Goal: Find specific page/section: Find specific page/section

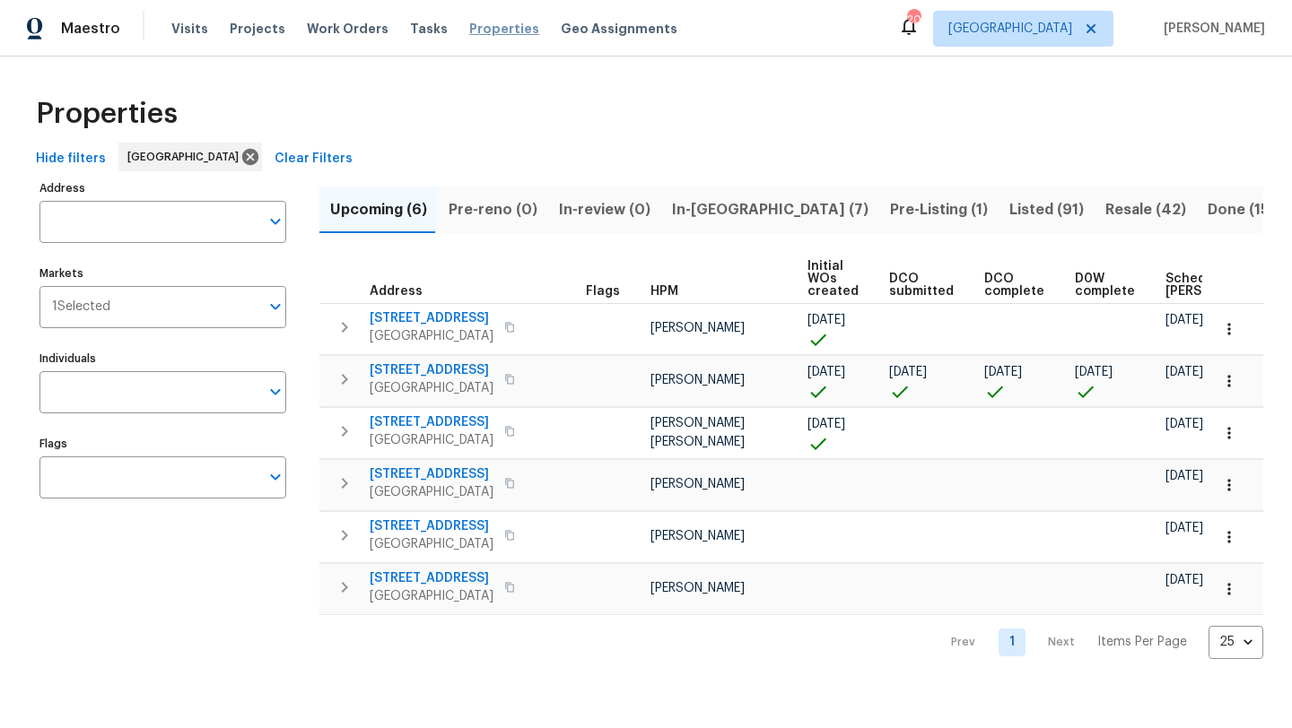
click at [469, 35] on span "Properties" at bounding box center [504, 29] width 70 height 18
click at [161, 230] on input "Address" at bounding box center [149, 222] width 220 height 42
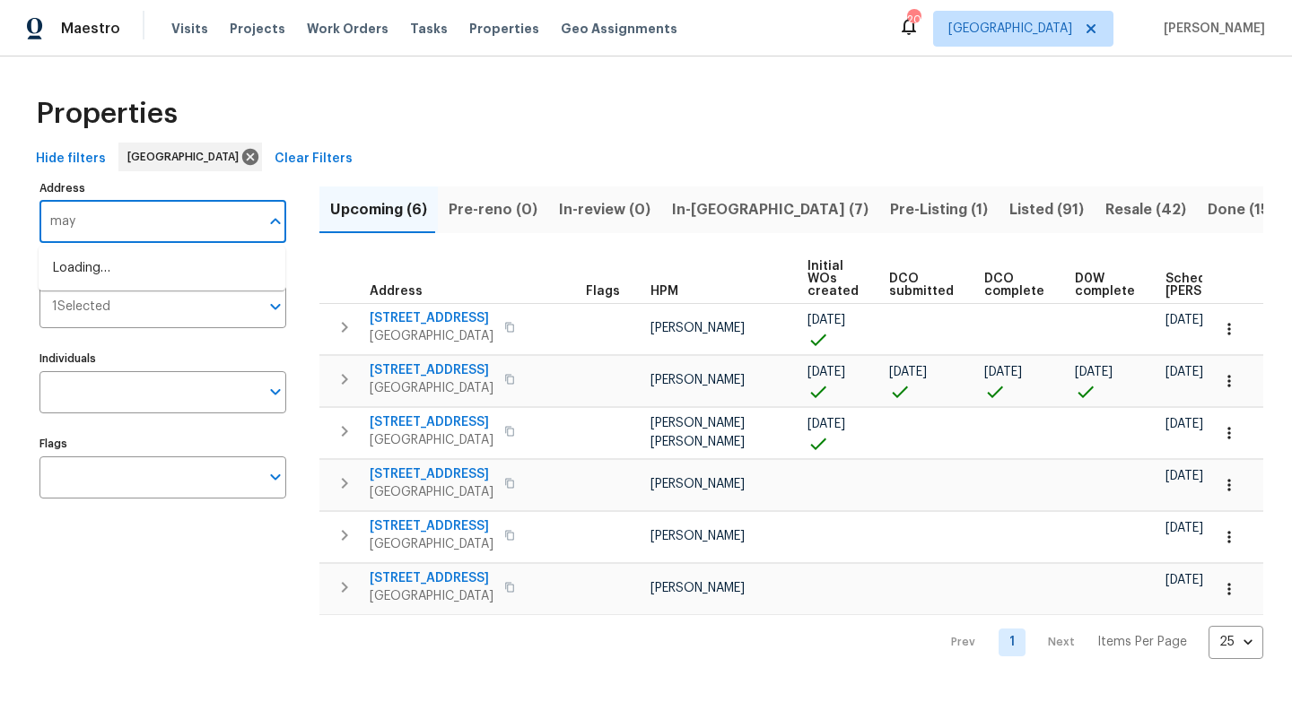
type input "[PERSON_NAME]"
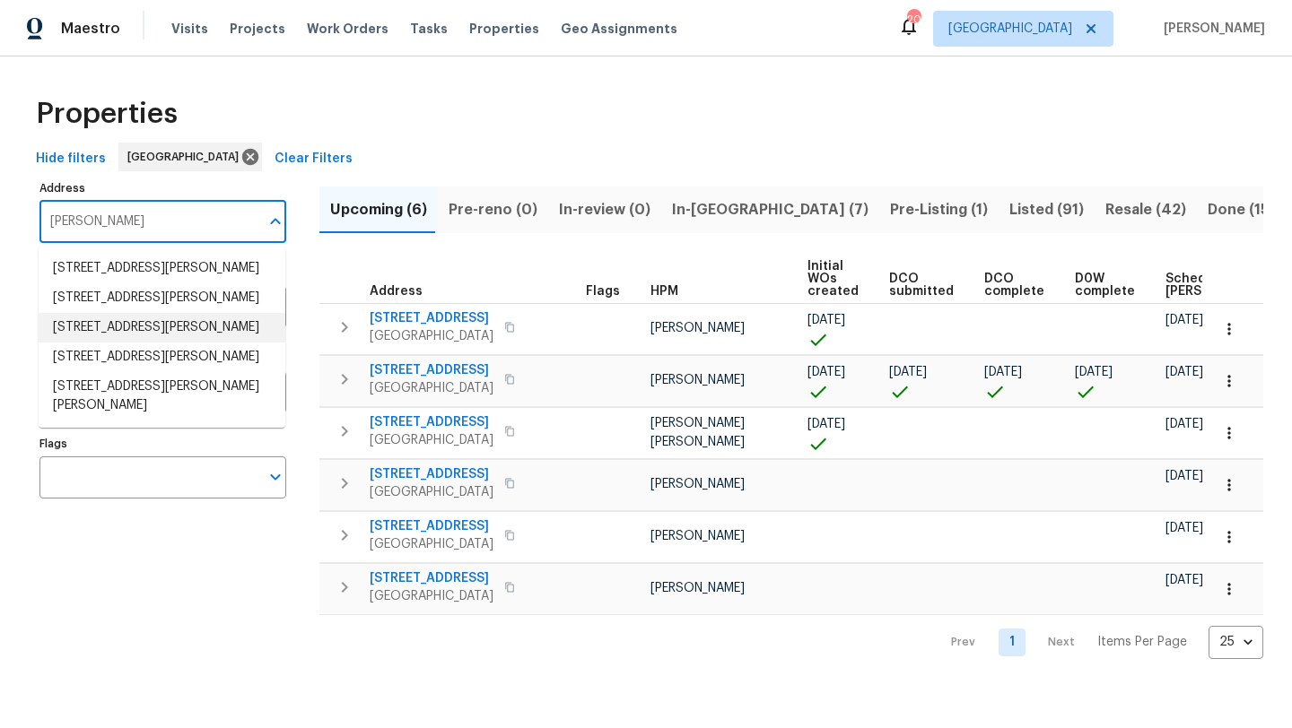
click at [128, 343] on li "[STREET_ADDRESS][PERSON_NAME]" at bounding box center [162, 328] width 247 height 30
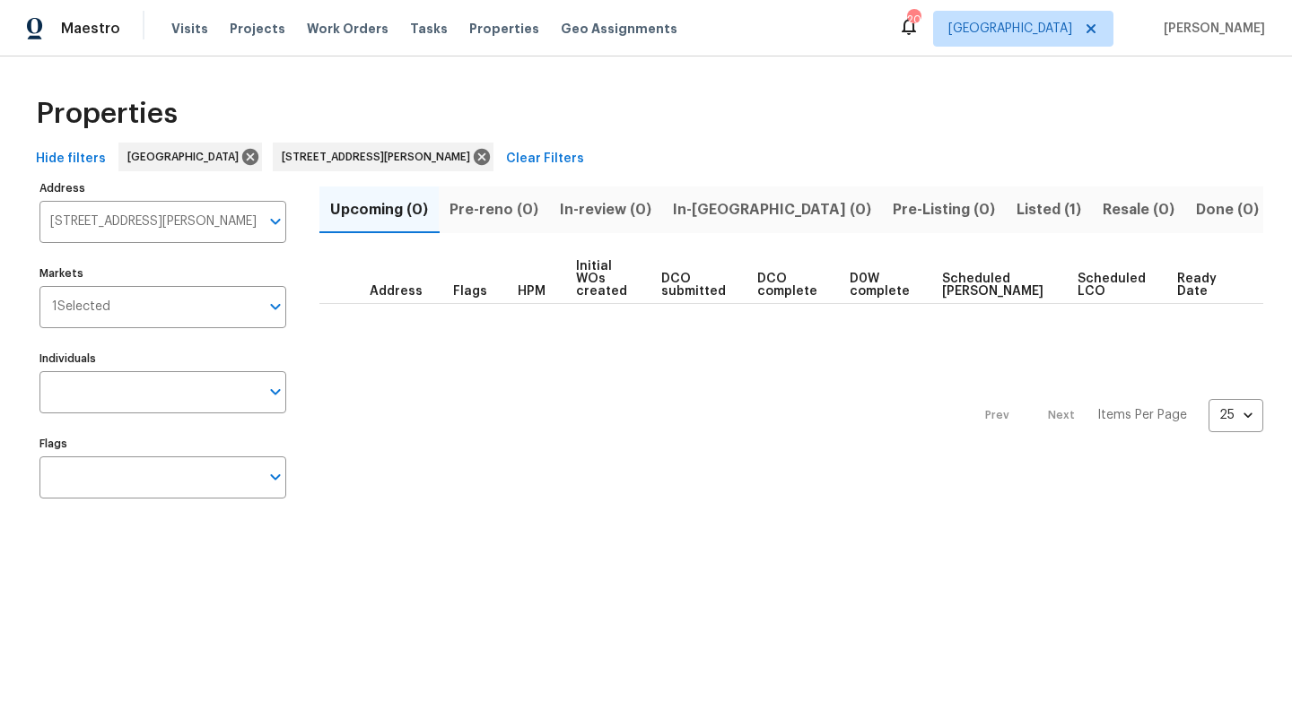
click at [1016, 219] on span "Listed (1)" at bounding box center [1048, 209] width 65 height 25
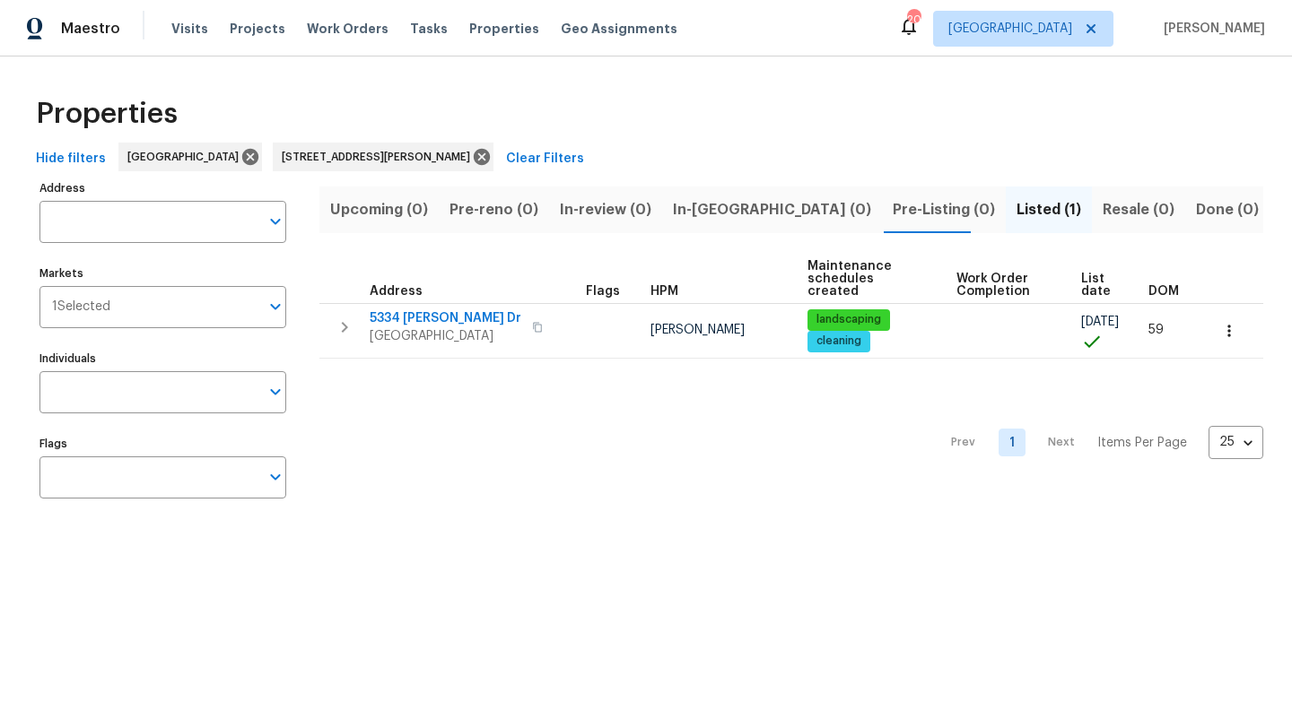
type input "[STREET_ADDRESS][PERSON_NAME]"
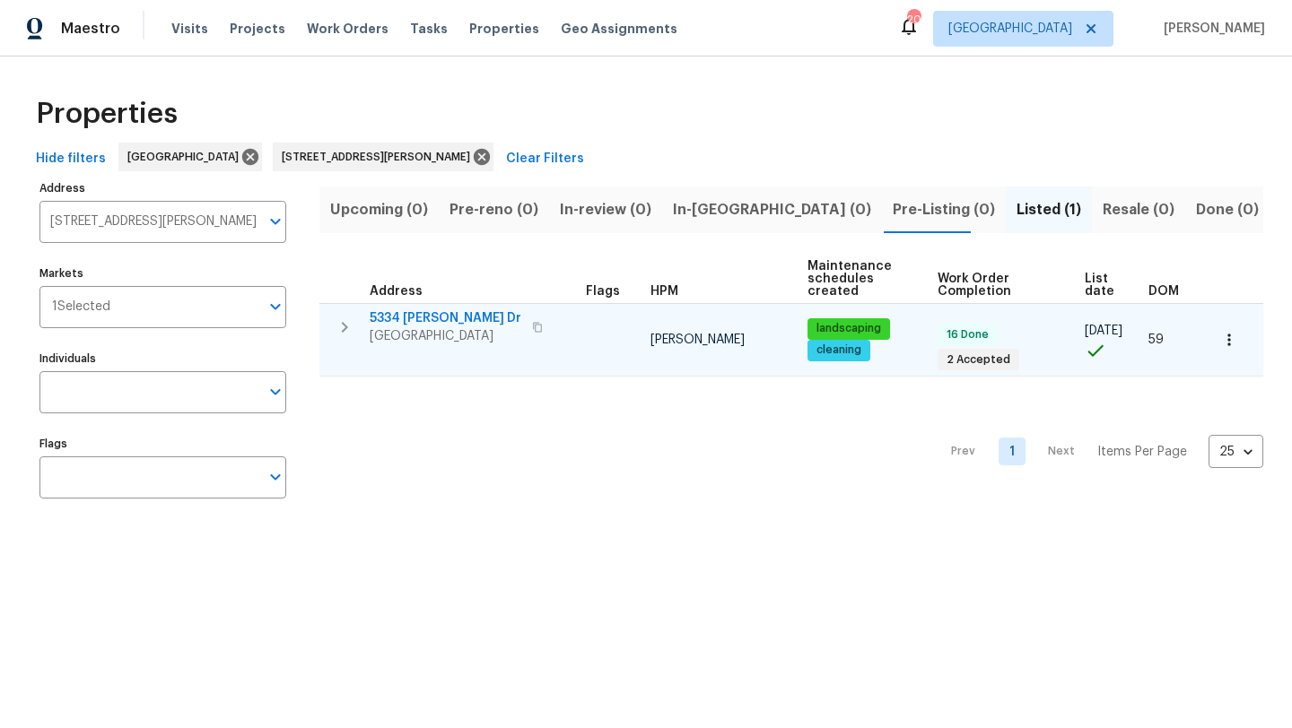
click at [1230, 336] on icon "button" at bounding box center [1229, 340] width 18 height 18
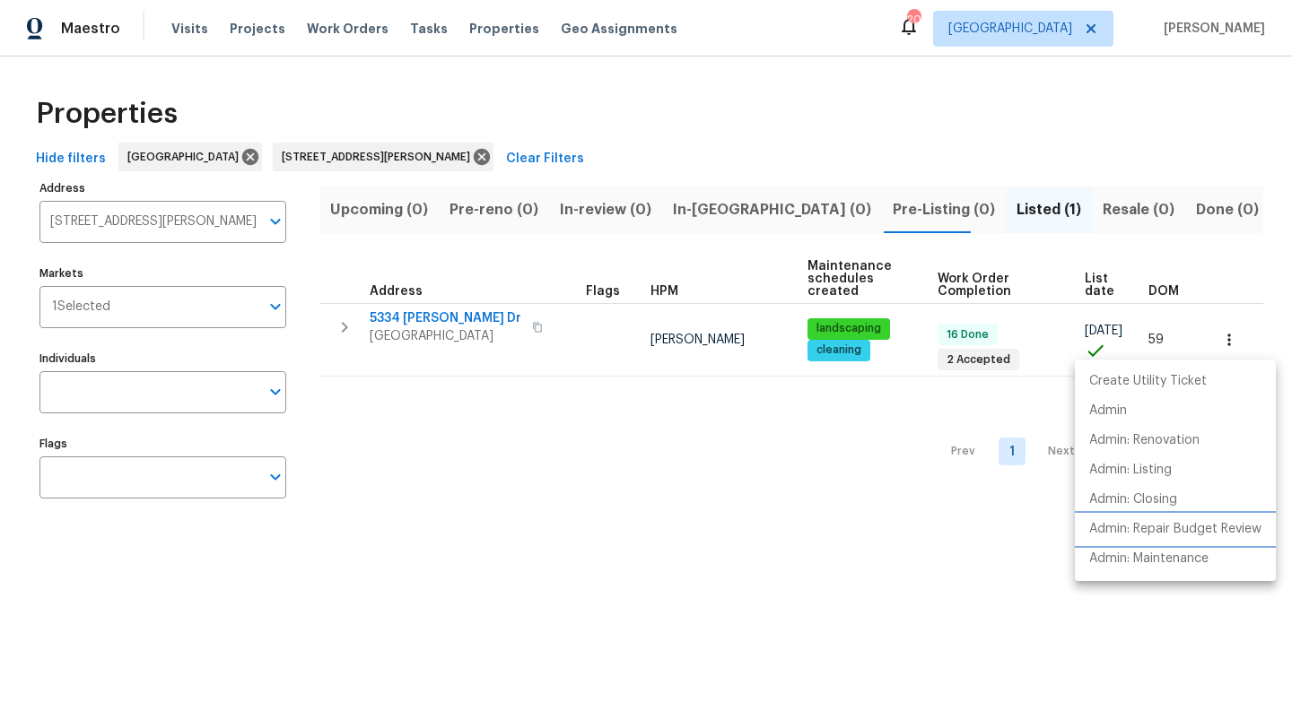
click at [1143, 522] on p "Admin: Repair Budget Review" at bounding box center [1175, 529] width 172 height 19
